Goal: Navigation & Orientation: Go to known website

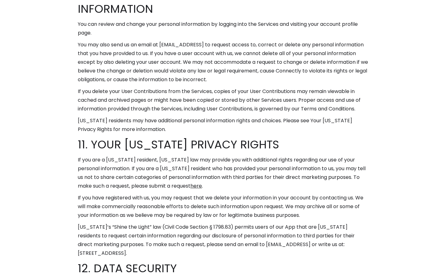
scroll to position [3827, 0]
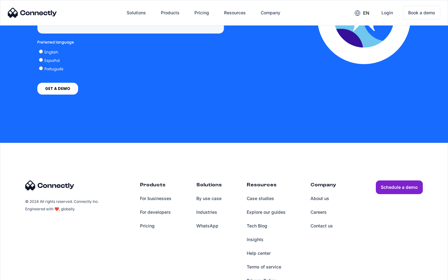
scroll to position [1583, 0]
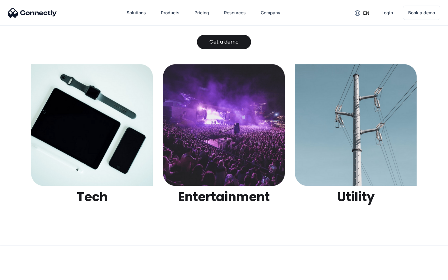
scroll to position [1961, 0]
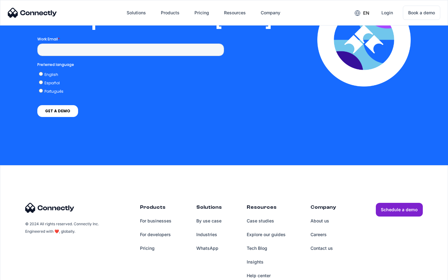
scroll to position [1270, 0]
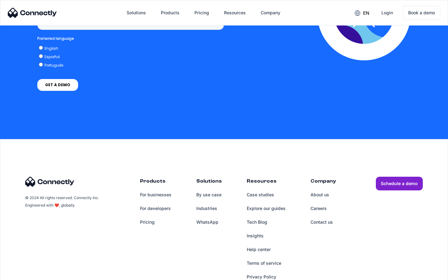
scroll to position [471, 0]
